Goal: Information Seeking & Learning: Learn about a topic

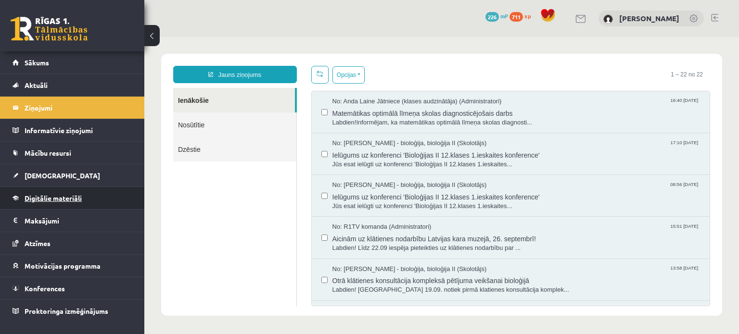
click at [77, 196] on span "Digitālie materiāli" at bounding box center [53, 198] width 57 height 9
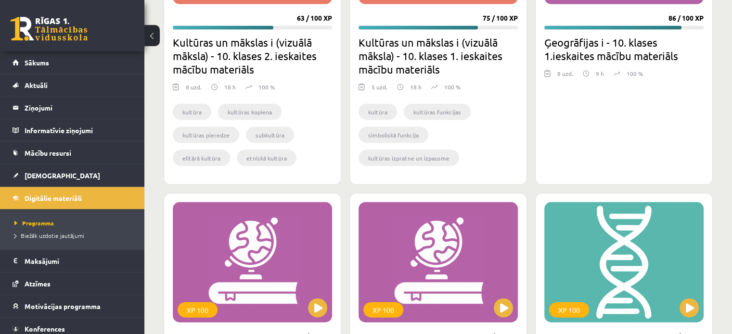
scroll to position [2109, 0]
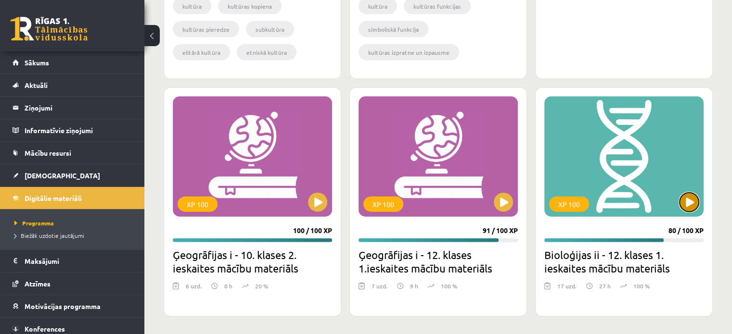
click at [688, 198] on button at bounding box center [688, 202] width 19 height 19
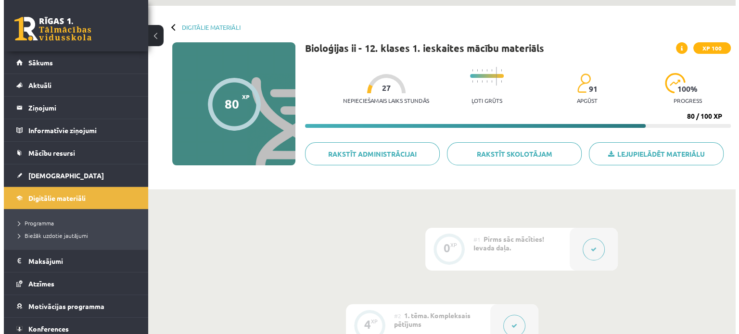
scroll to position [48, 0]
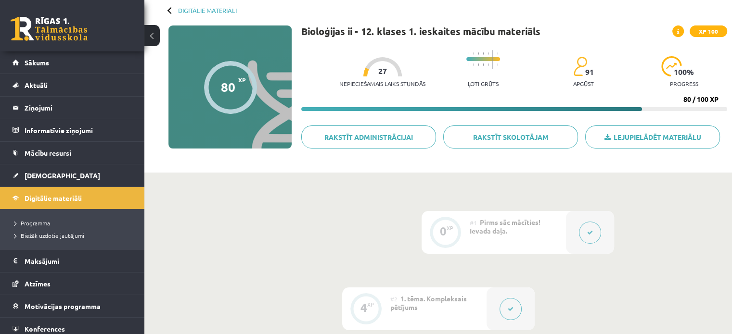
click at [474, 230] on span "Pirms sāc mācīties! Ievada daļa." at bounding box center [504, 226] width 71 height 17
click at [596, 228] on button at bounding box center [590, 233] width 22 height 22
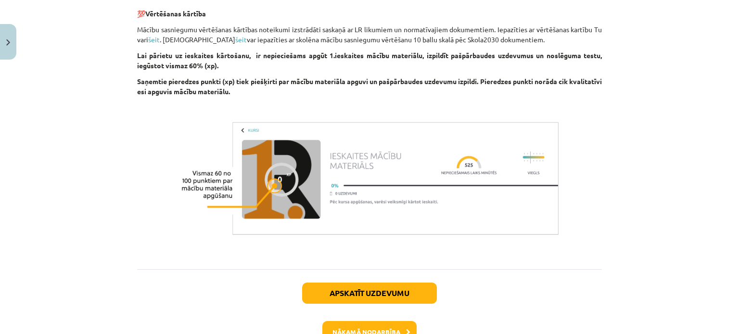
scroll to position [770, 0]
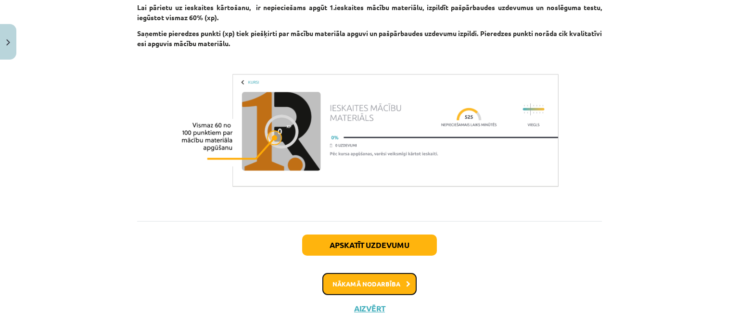
click at [367, 288] on button "Nākamā nodarbība" at bounding box center [369, 284] width 94 height 22
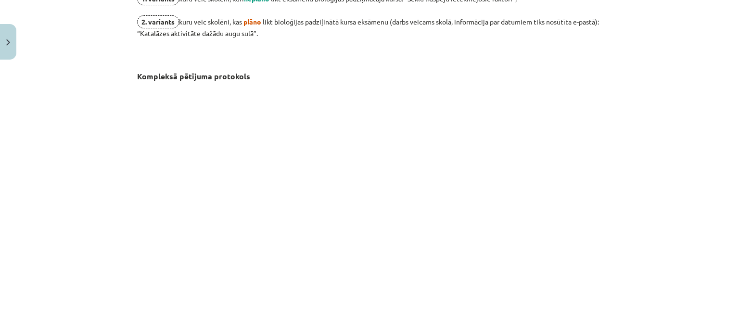
scroll to position [649, 0]
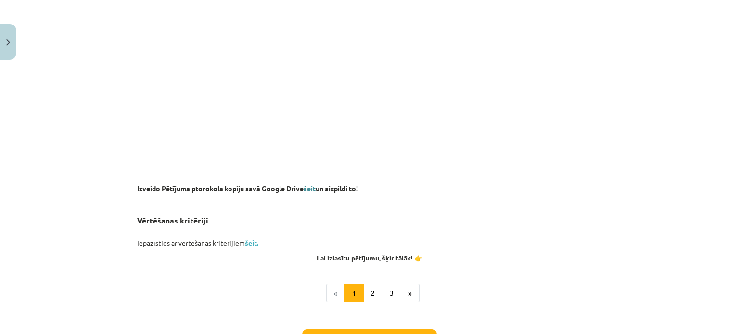
click at [311, 186] on link "šeit" at bounding box center [310, 188] width 12 height 9
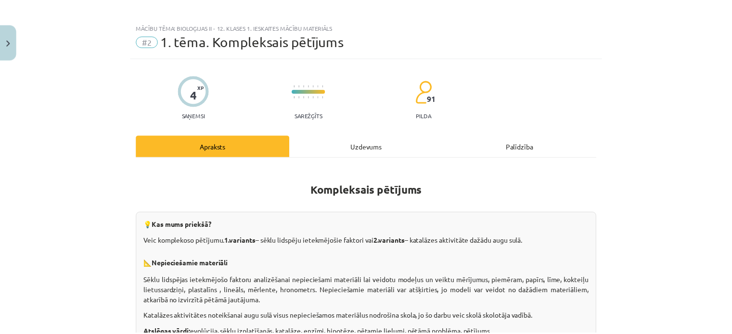
scroll to position [0, 0]
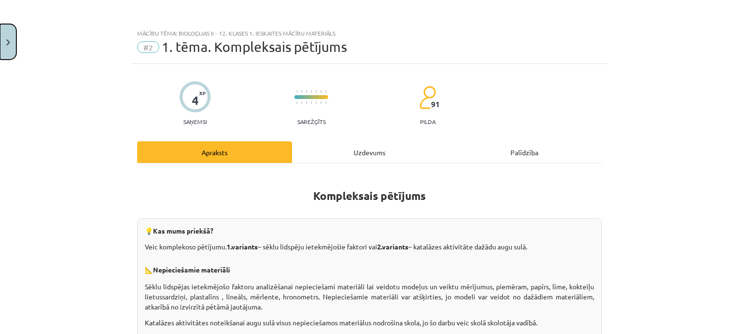
click at [14, 38] on button "Close" at bounding box center [8, 42] width 16 height 36
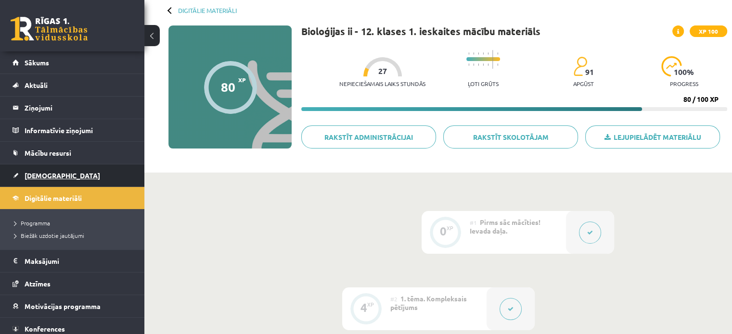
click at [61, 178] on link "[DEMOGRAPHIC_DATA]" at bounding box center [73, 176] width 120 height 22
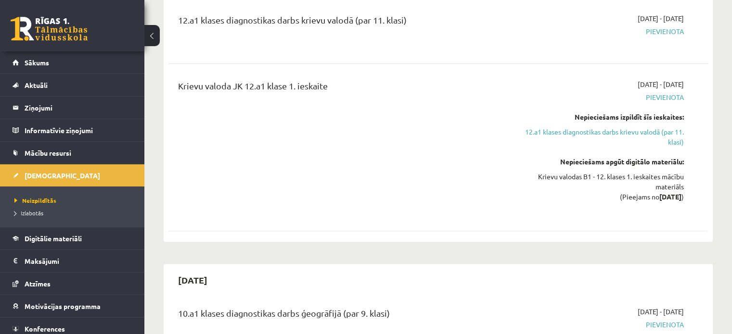
scroll to position [385, 0]
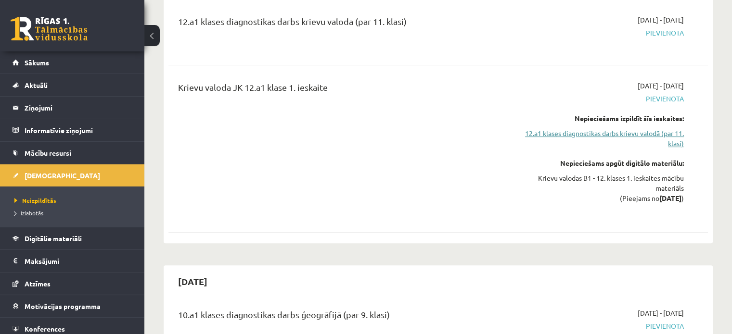
click at [663, 128] on link "12.a1 klases diagnostikas darbs krievu valodā (par 11. klasi)" at bounding box center [604, 138] width 159 height 20
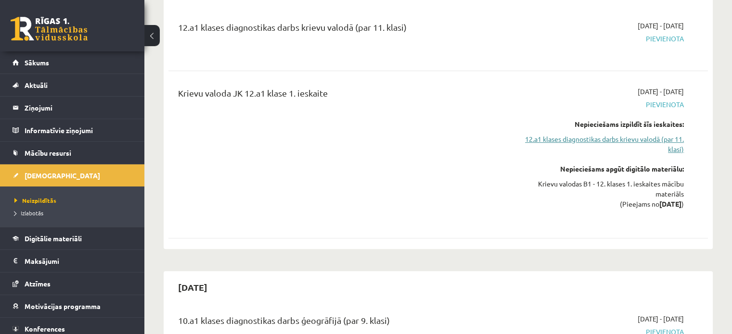
click at [646, 134] on link "12.a1 klases diagnostikas darbs krievu valodā (par 11. klasi)" at bounding box center [604, 144] width 159 height 20
click at [662, 134] on link "12.a1 klases diagnostikas darbs krievu valodā (par 11. klasi)" at bounding box center [604, 144] width 159 height 20
click at [663, 134] on link "12.a1 klases diagnostikas darbs krievu valodā (par 11. klasi)" at bounding box center [604, 144] width 159 height 20
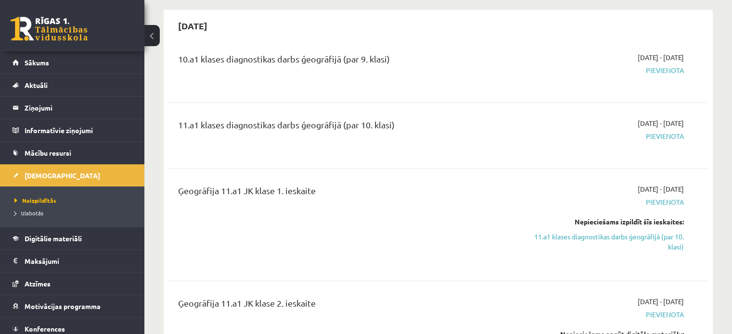
scroll to position [668, 0]
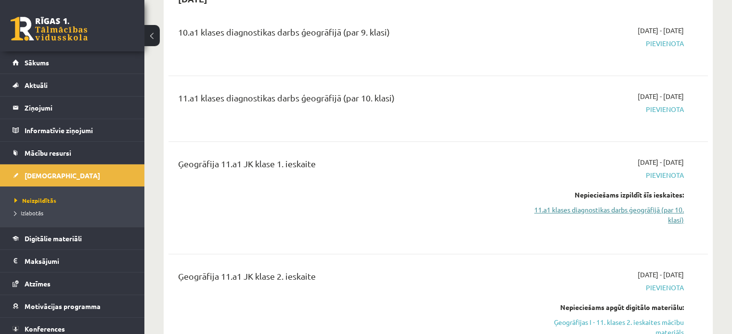
click at [617, 205] on link "11.a1 klases diagnostikas darbs ģeogrāfijā (par 10. klasi)" at bounding box center [604, 215] width 159 height 20
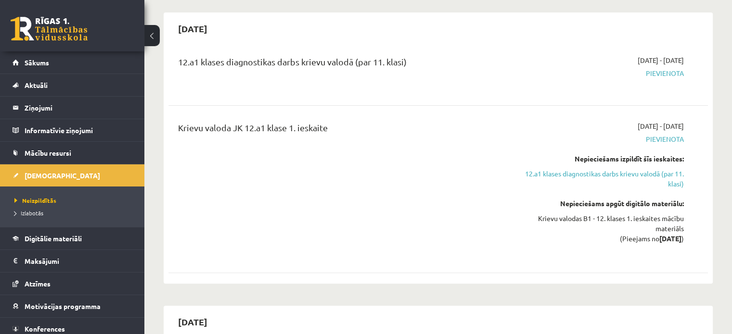
scroll to position [113, 0]
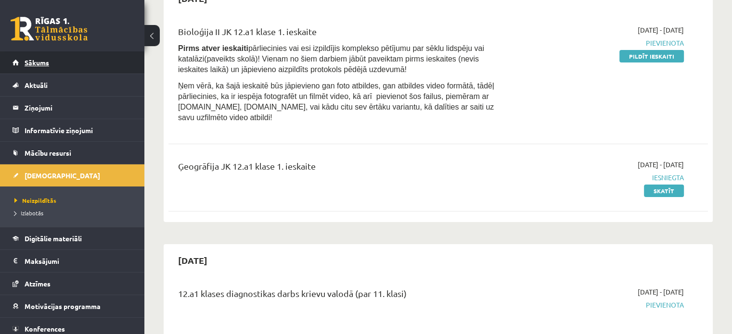
click at [38, 56] on link "Sākums" at bounding box center [73, 62] width 120 height 22
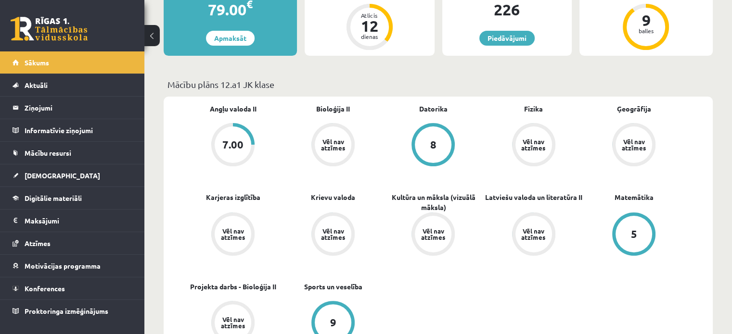
scroll to position [192, 0]
